Goal: Use online tool/utility: Utilize a website feature to perform a specific function

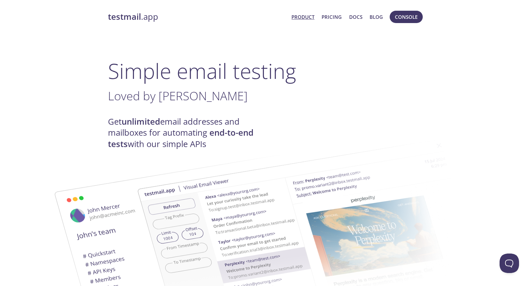
click at [401, 16] on span "Console" at bounding box center [406, 17] width 23 height 8
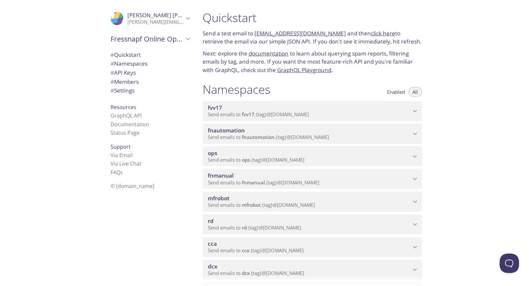
click at [24, 82] on div ".cls-1 { fill: #6d5ca8; } .cls-2 { fill: #3fc191; } .cls-3 { fill: #3b4752; } .…" at bounding box center [98, 143] width 197 height 286
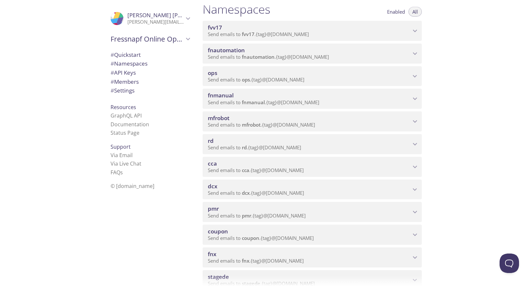
scroll to position [85, 0]
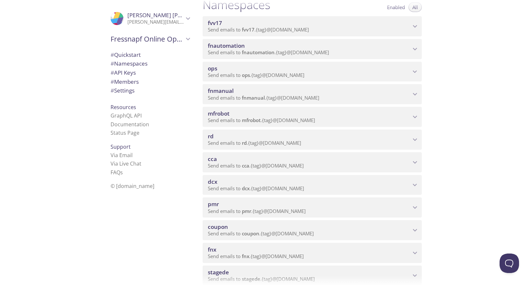
click at [242, 157] on span "cca" at bounding box center [309, 158] width 203 height 7
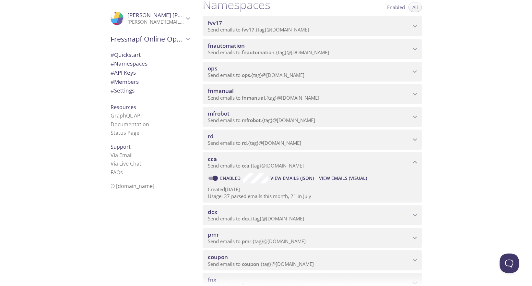
click at [356, 174] on span "View Emails (Visual)" at bounding box center [343, 178] width 48 height 8
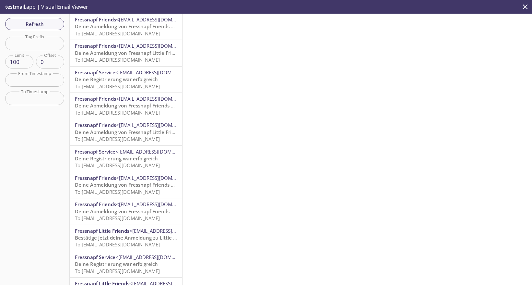
click at [320, 108] on div at bounding box center [358, 149] width 350 height 271
click at [312, 112] on div at bounding box center [358, 149] width 350 height 271
click at [309, 172] on div at bounding box center [358, 149] width 350 height 271
click at [286, 177] on div at bounding box center [358, 149] width 350 height 271
click at [302, 114] on div at bounding box center [358, 149] width 350 height 271
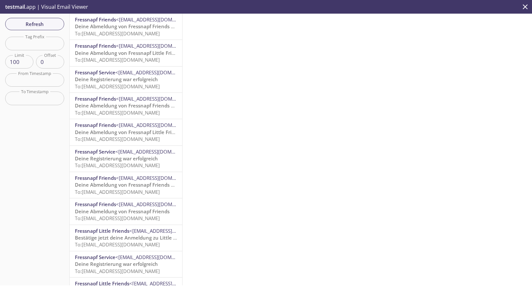
click at [390, 118] on div at bounding box center [358, 149] width 350 height 271
